Goal: Find specific page/section: Find specific page/section

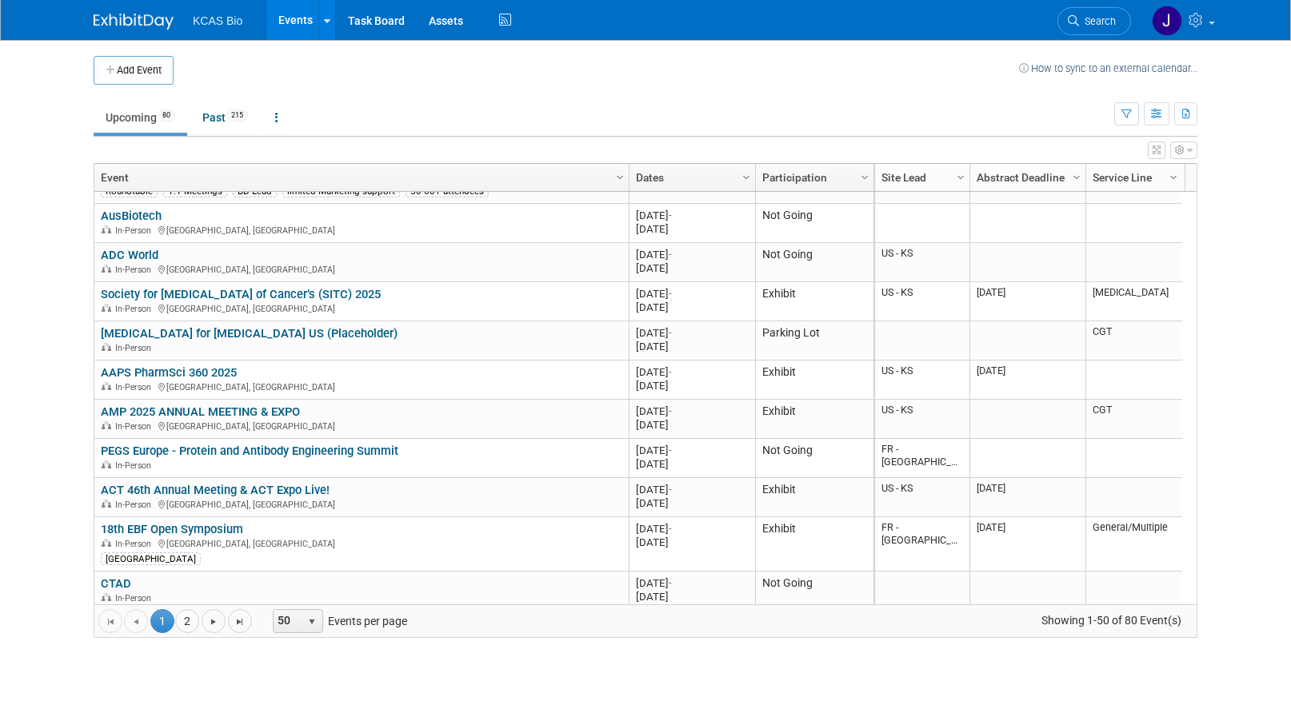
scroll to position [1632, 0]
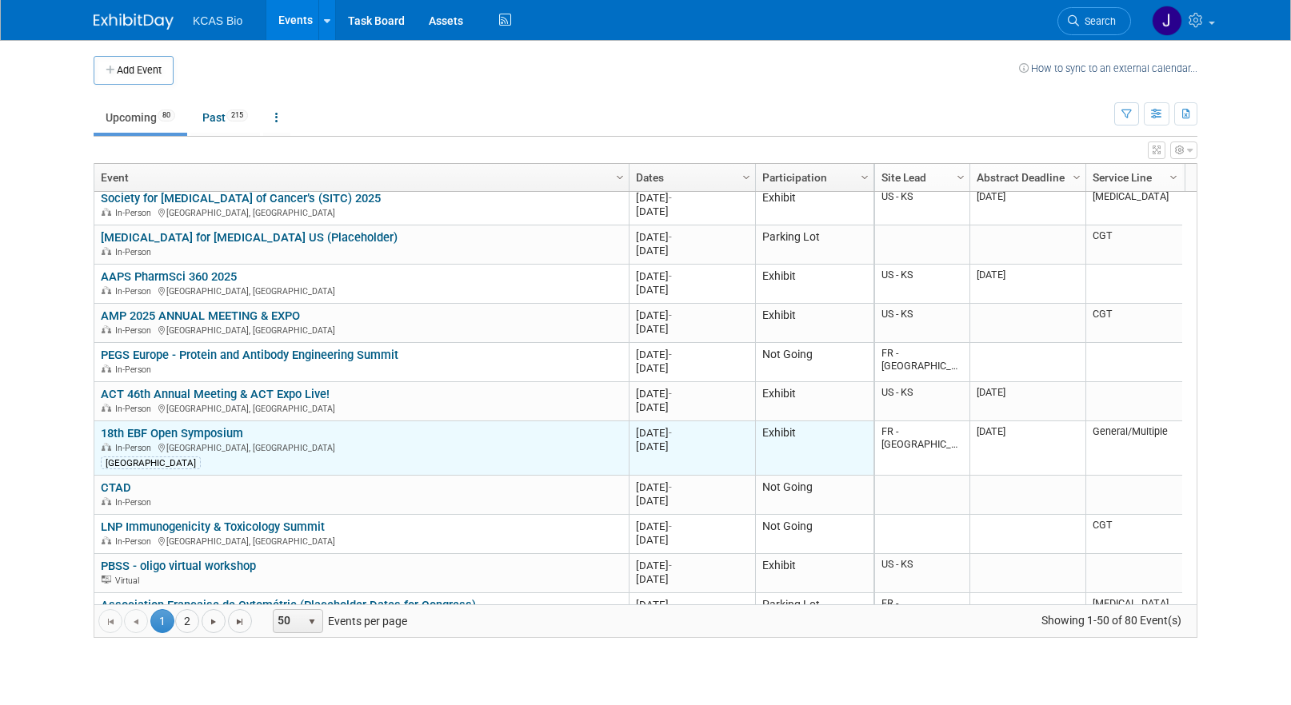
click at [218, 429] on link "18th EBF Open Symposium" at bounding box center [172, 433] width 142 height 14
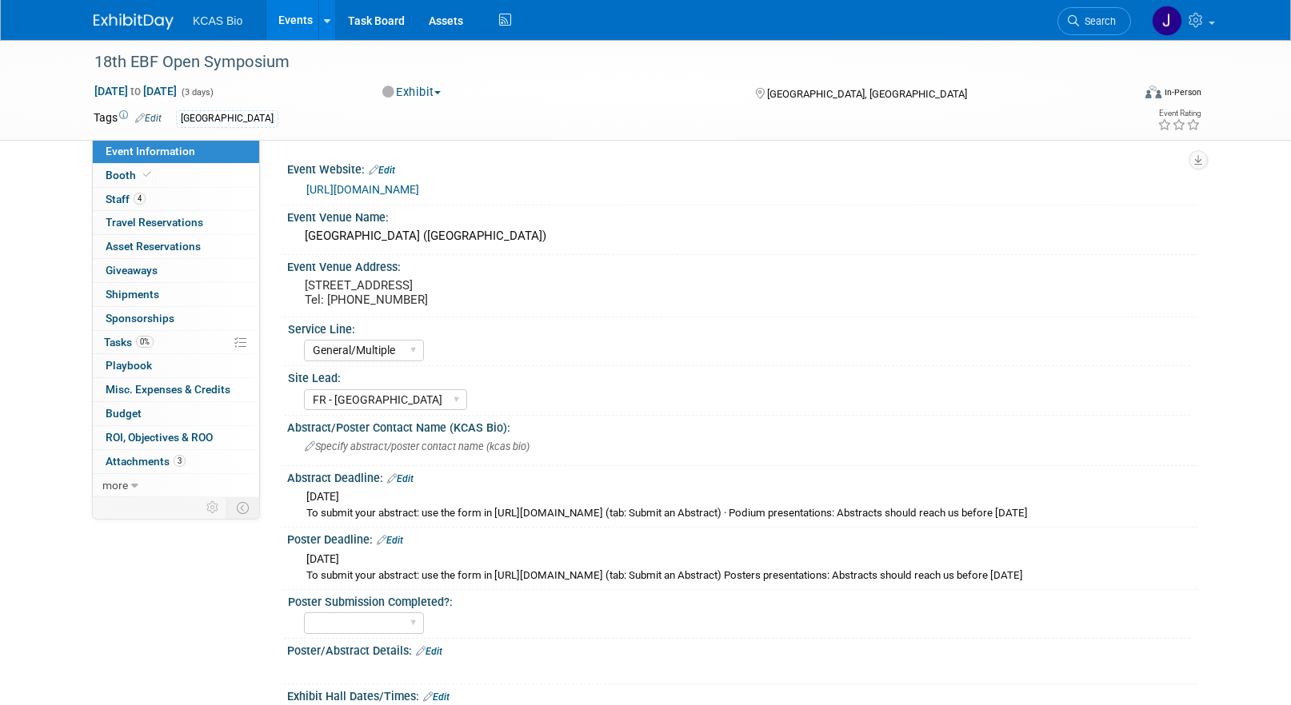
select select "General/Multiple"
select select "FR - [GEOGRAPHIC_DATA]"
click at [376, 190] on link "[URL][DOMAIN_NAME]" at bounding box center [362, 189] width 113 height 13
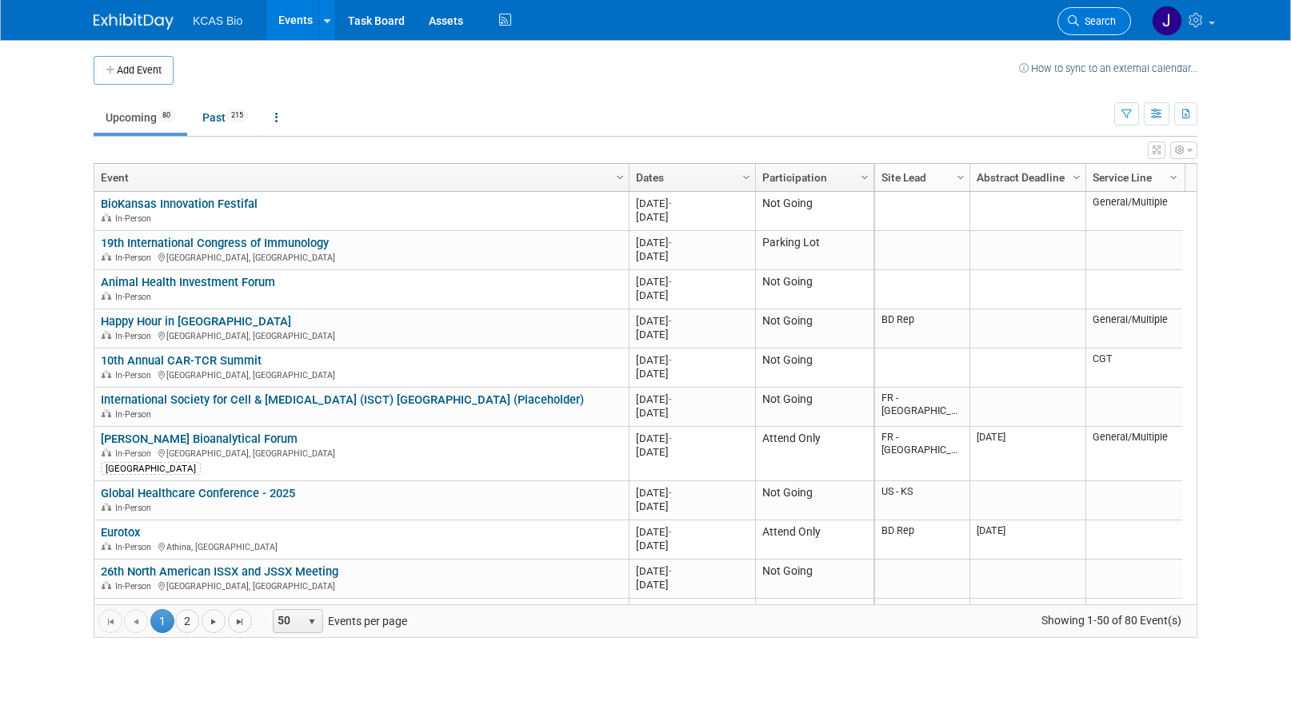
click at [1089, 24] on span "Search" at bounding box center [1097, 21] width 37 height 12
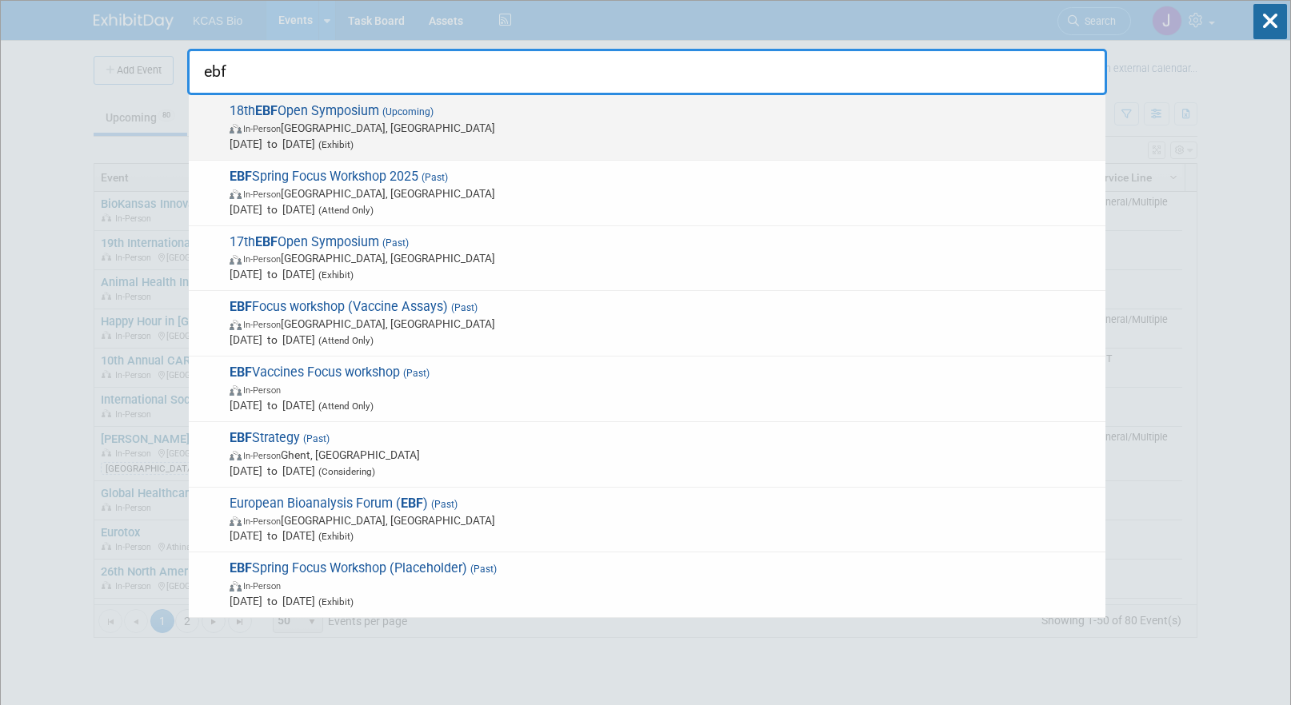
type input "ebf"
click at [314, 118] on span "18th EBF Open Symposium (Upcoming) In-Person L'Hospitalet de Llobregat, Spain N…" at bounding box center [661, 127] width 873 height 49
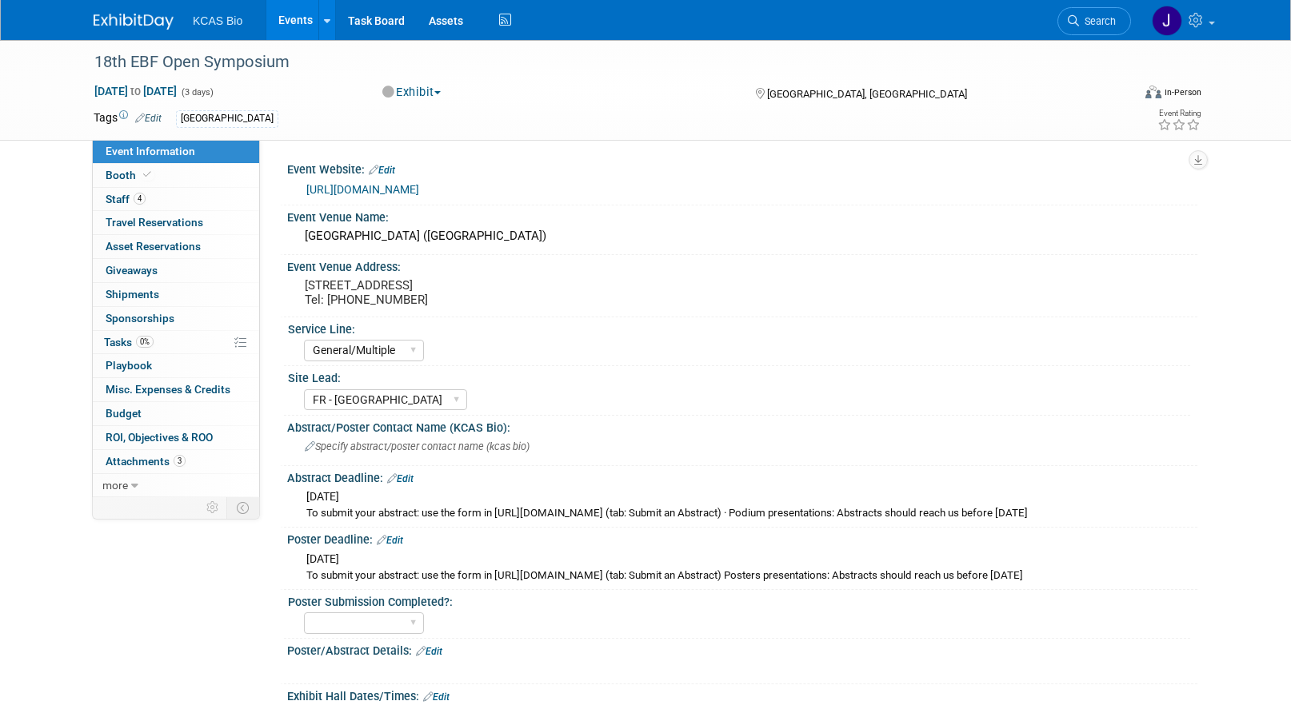
select select "General/Multiple"
select select "FR - [GEOGRAPHIC_DATA]"
click at [131, 198] on span "Staff 4" at bounding box center [126, 199] width 40 height 13
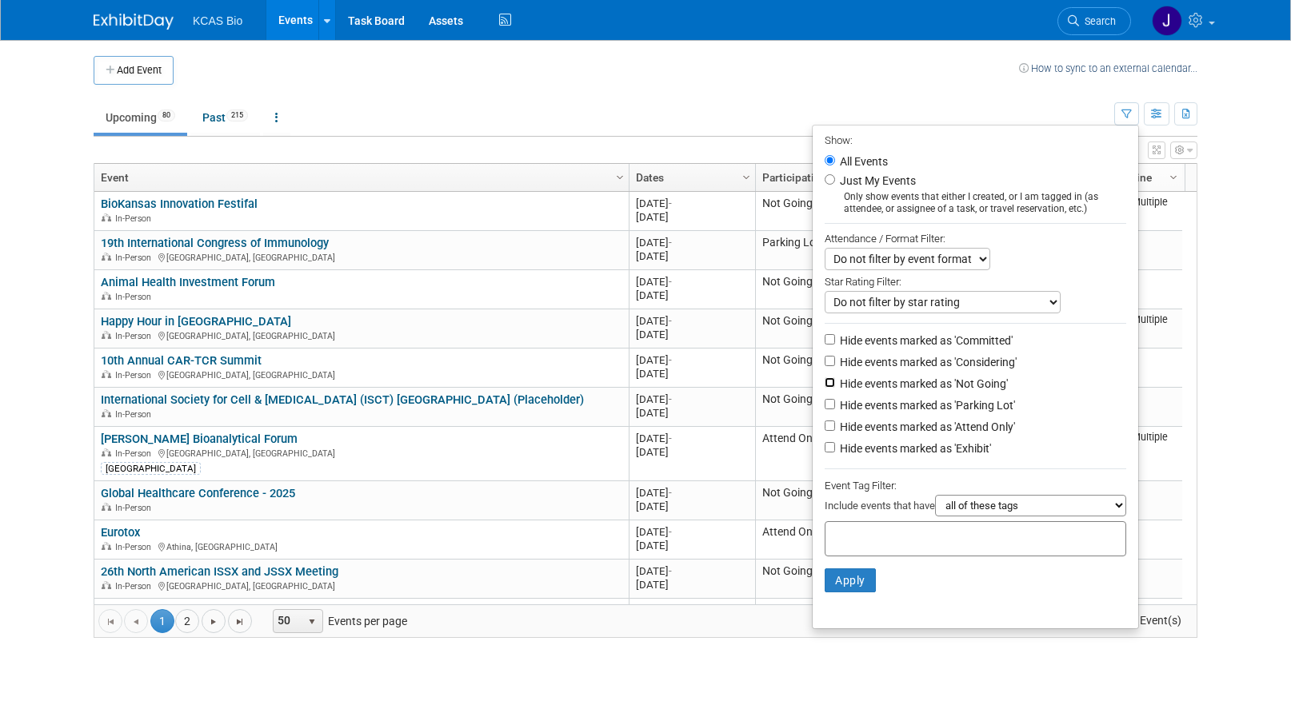
drag, startPoint x: 823, startPoint y: 388, endPoint x: 817, endPoint y: 420, distance: 32.5
click at [825, 388] on input "Hide events marked as 'Not Going'" at bounding box center [830, 382] width 10 height 10
checkbox input "true"
click at [825, 409] on input "Hide events marked as 'Parking Lot'" at bounding box center [830, 404] width 10 height 10
checkbox input "true"
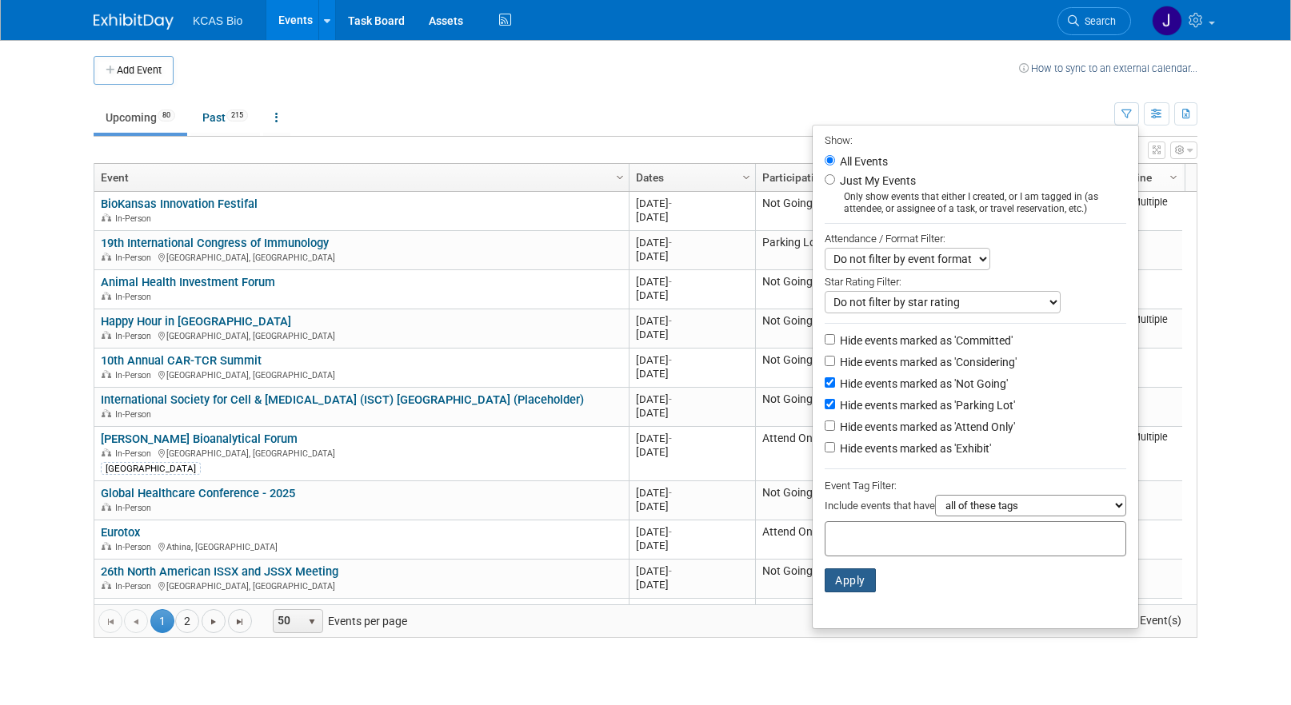
click at [837, 588] on button "Apply" at bounding box center [850, 581] width 51 height 24
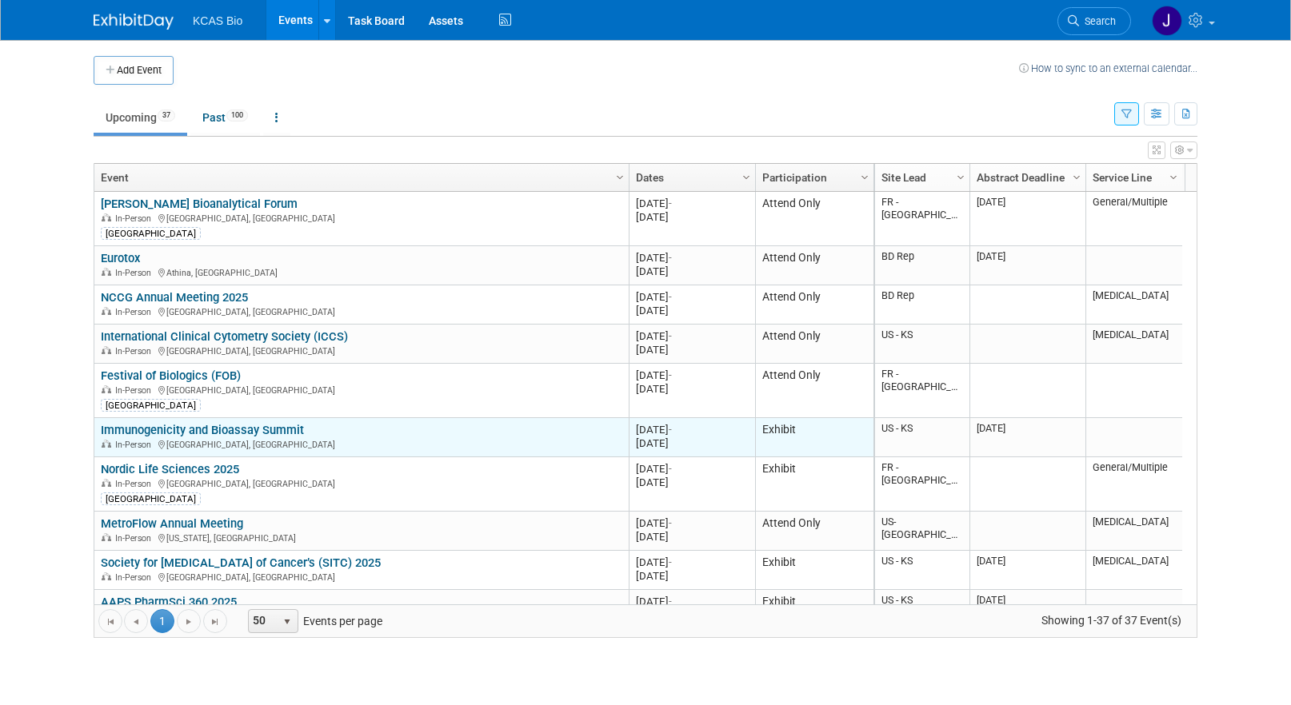
click at [184, 431] on link "Immunogenicity and Bioassay Summit" at bounding box center [202, 430] width 203 height 14
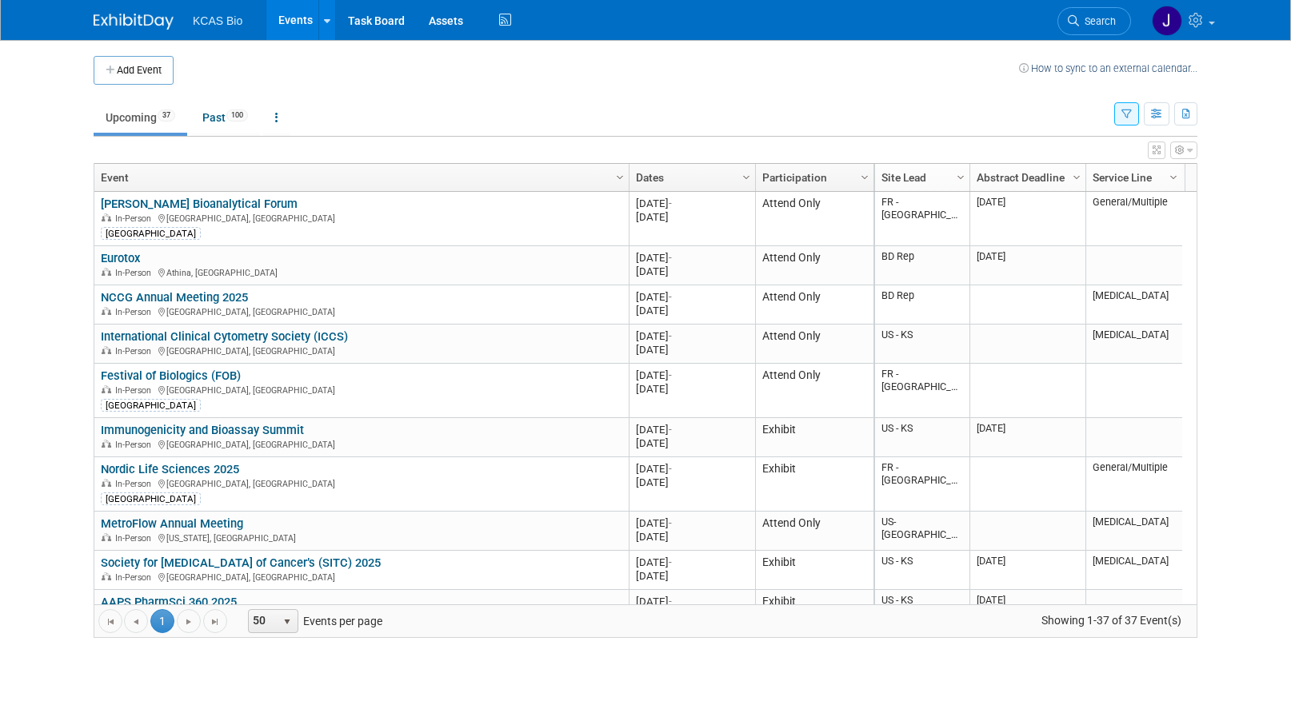
drag, startPoint x: 315, startPoint y: 433, endPoint x: 94, endPoint y: 431, distance: 221.5
click at [94, 431] on div "Reid Bioanalytical Forum Reid Bioanalytical Forum In-Person Cambourne, United K…" at bounding box center [484, 398] width 781 height 413
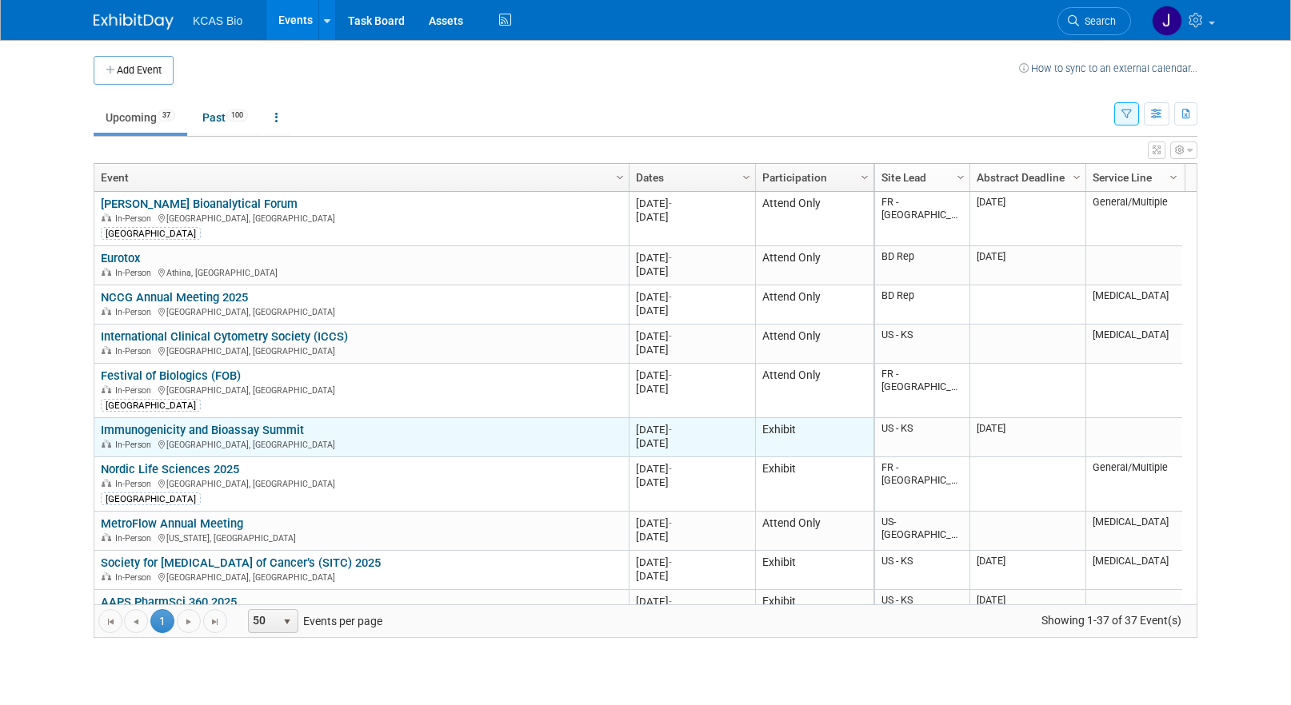
click at [328, 434] on div "Immunogenicity and Bioassay Summit In-Person Alexandria, VA" at bounding box center [361, 437] width 521 height 28
drag, startPoint x: 313, startPoint y: 431, endPoint x: 97, endPoint y: 436, distance: 216.0
click at [97, 436] on td "Immunogenicity and Bioassay Summit Immunogenicity and Bioassay Summit In-Person…" at bounding box center [361, 437] width 534 height 39
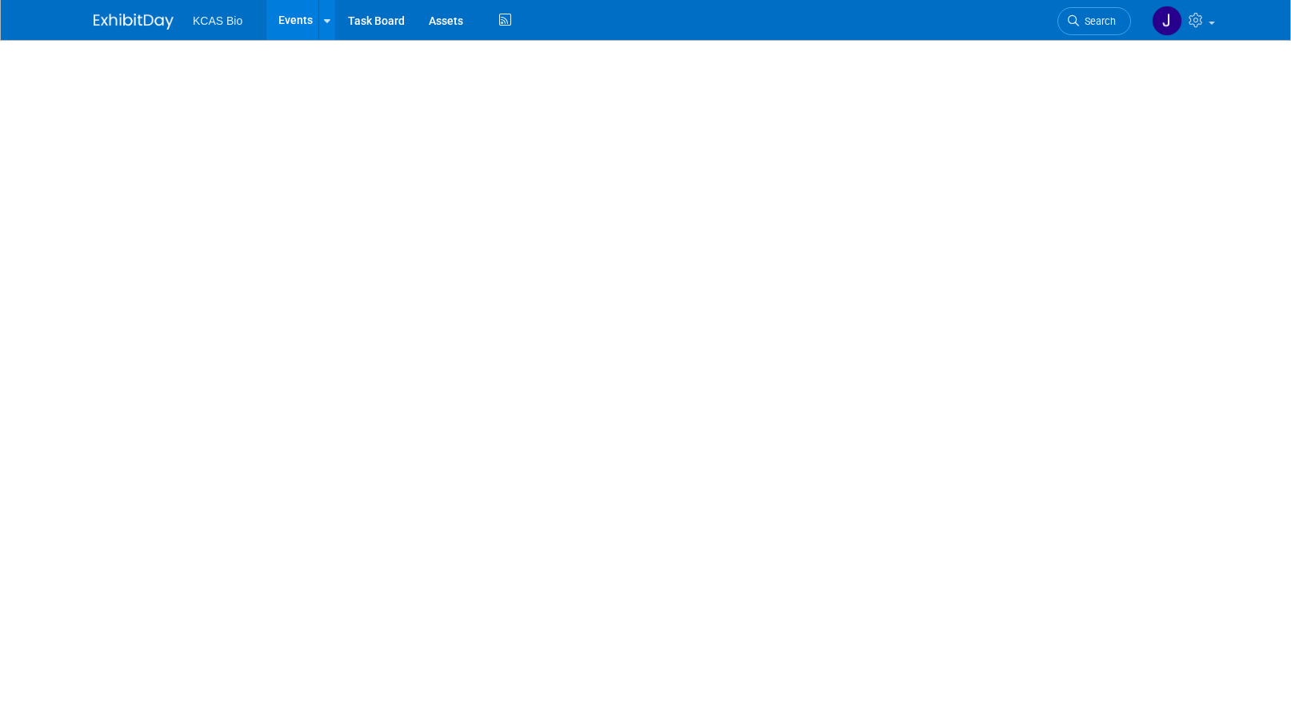
select select "US - KS"
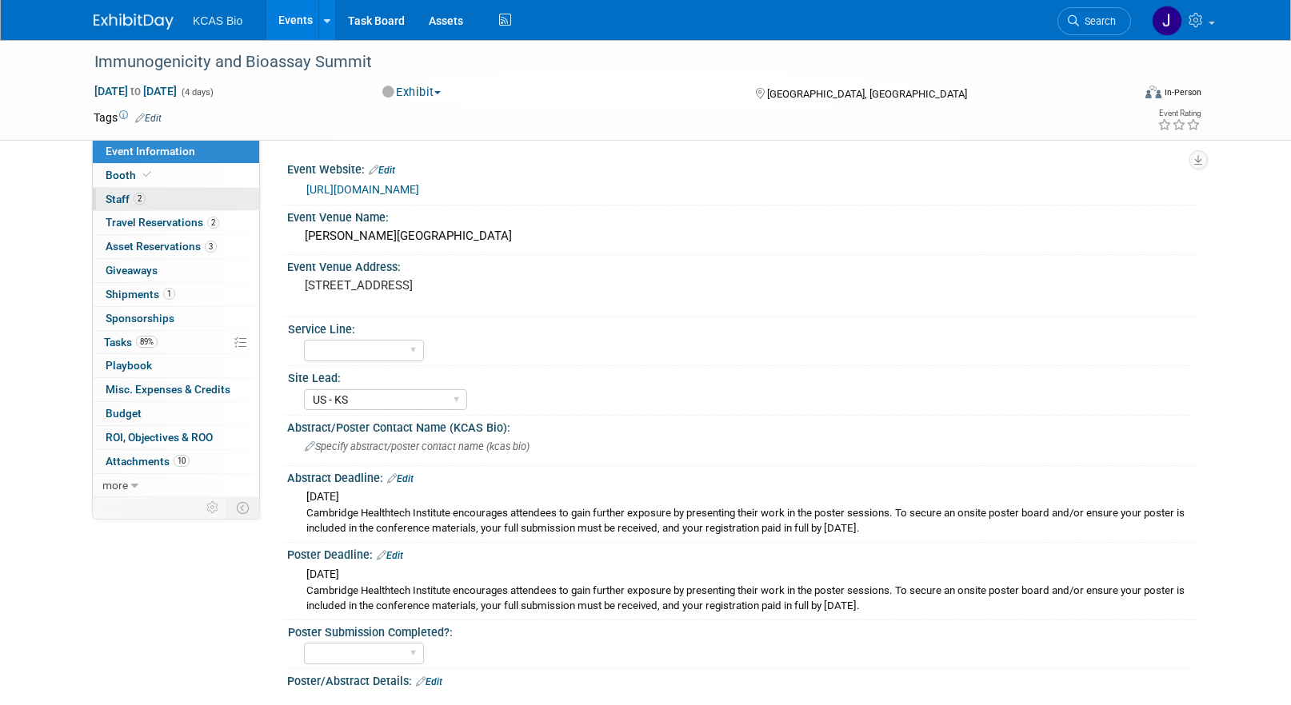
click at [129, 199] on span "Staff 2" at bounding box center [126, 199] width 40 height 13
